Goal: Find specific page/section: Find specific page/section

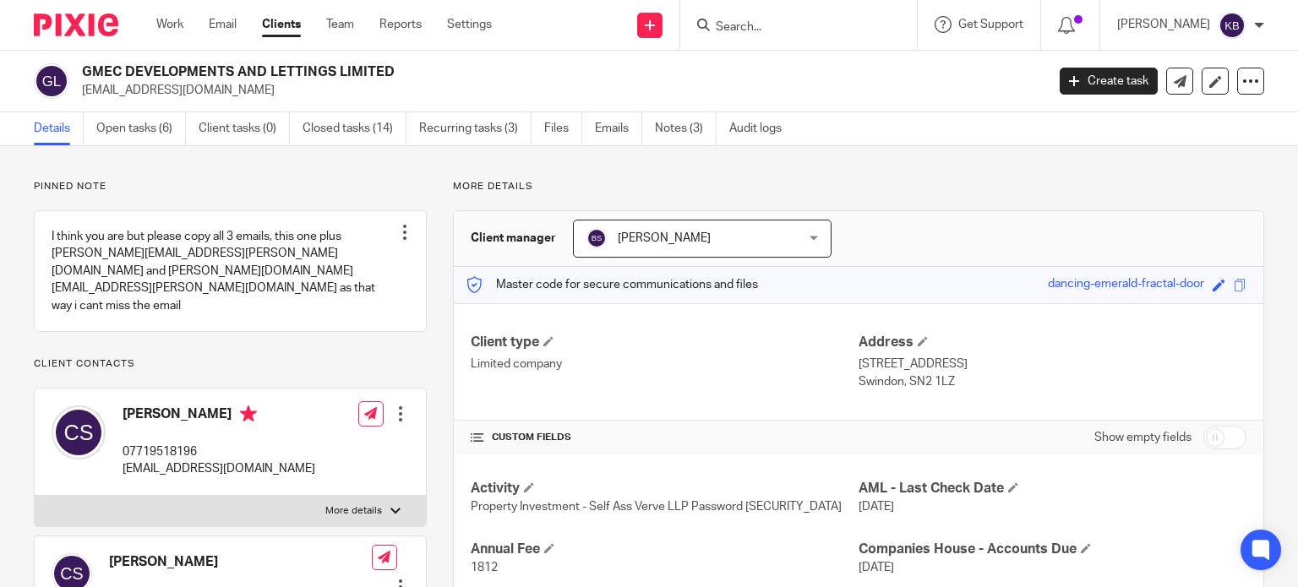
click at [754, 20] on input "Search" at bounding box center [790, 27] width 152 height 15
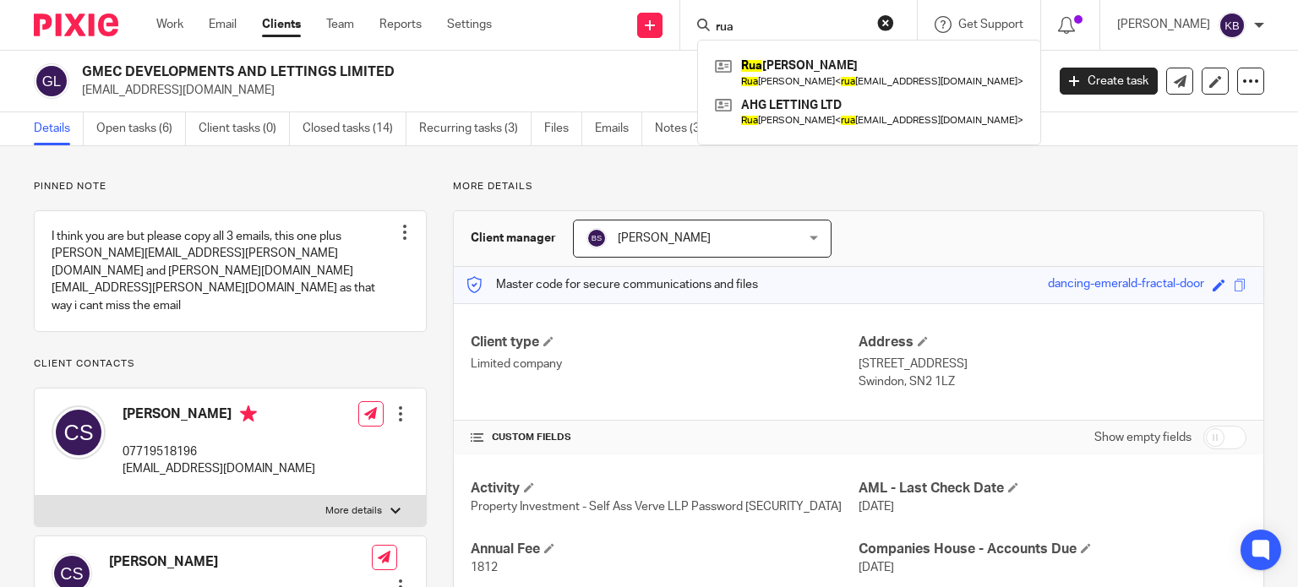
type input "rua"
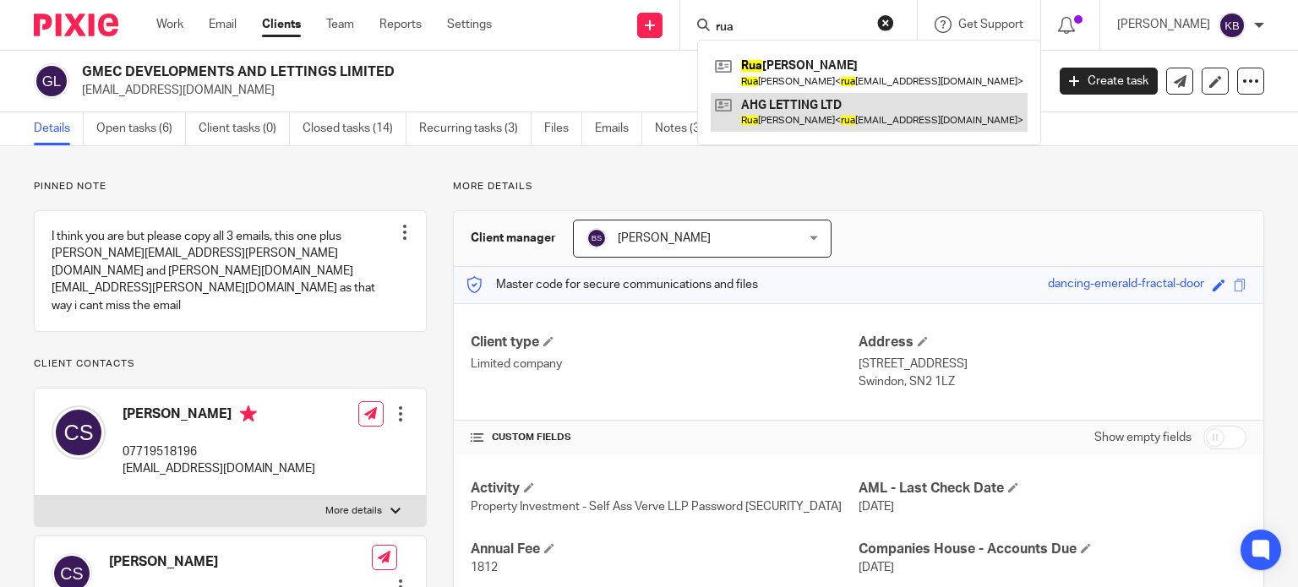
click at [801, 111] on link at bounding box center [869, 112] width 317 height 39
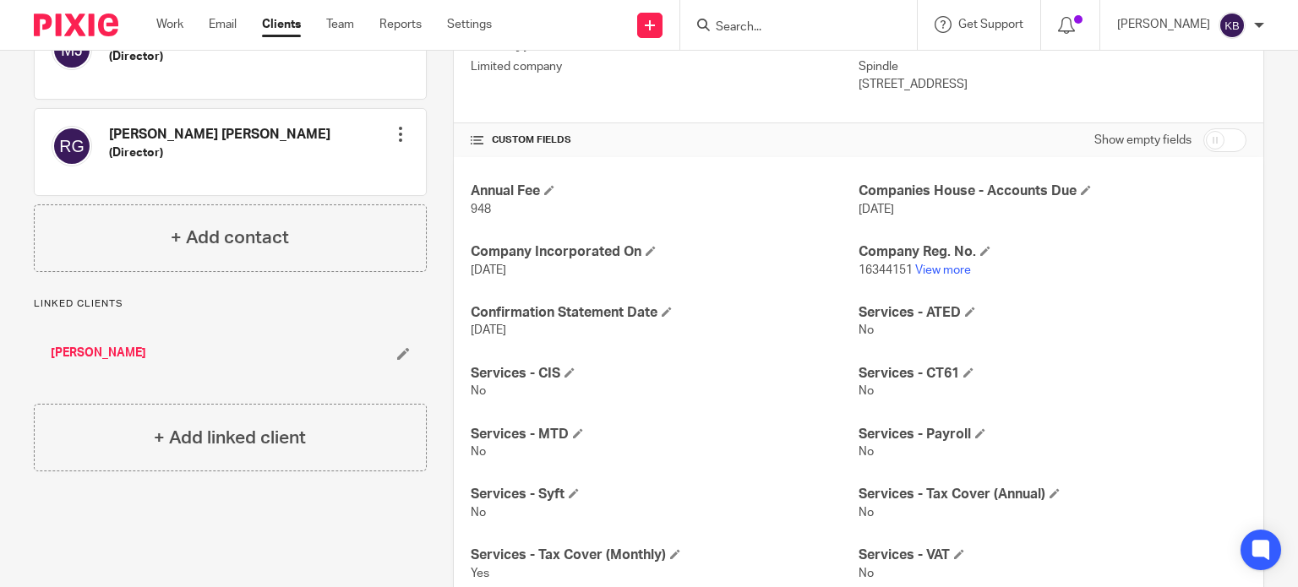
scroll to position [338, 0]
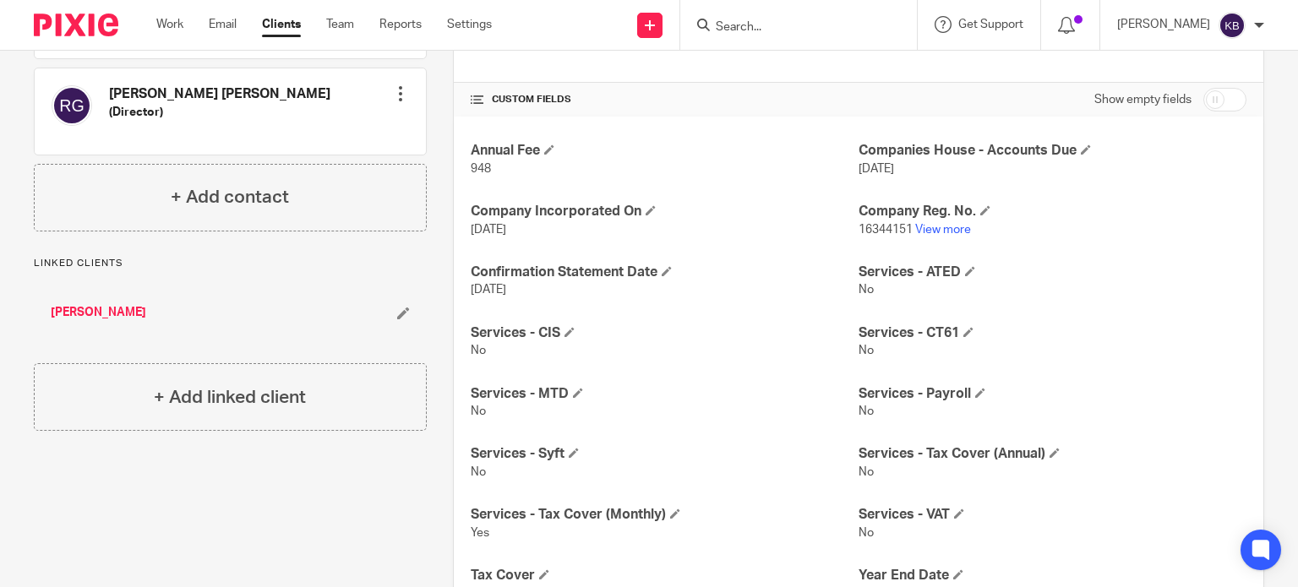
click at [86, 309] on link "[PERSON_NAME]" at bounding box center [99, 312] width 96 height 17
